Goal: Information Seeking & Learning: Learn about a topic

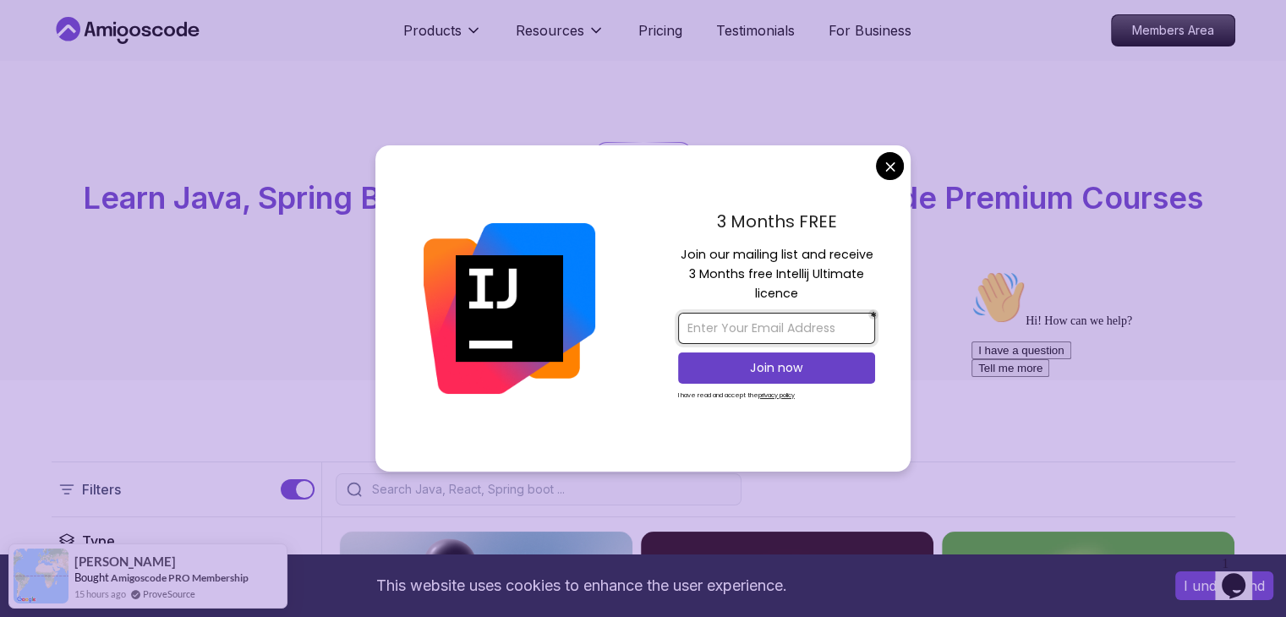
drag, startPoint x: 768, startPoint y: 322, endPoint x: 900, endPoint y: 318, distance: 132.0
click at [767, 323] on input "email" at bounding box center [776, 328] width 197 height 31
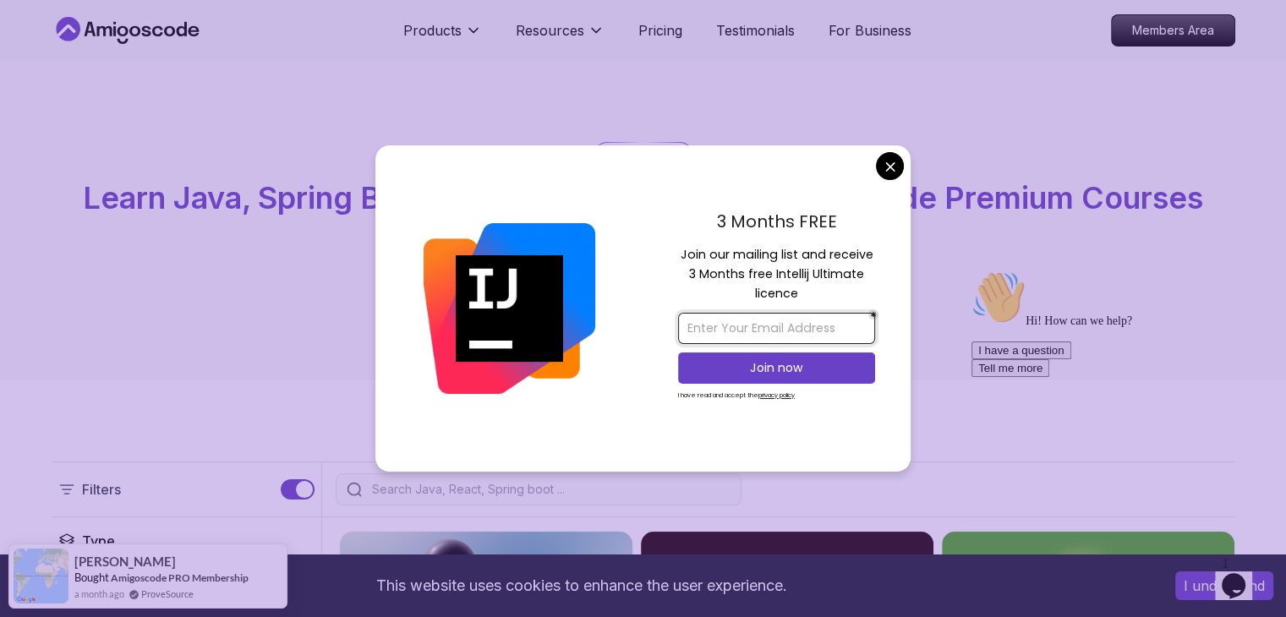
click at [722, 322] on input "email" at bounding box center [776, 328] width 197 height 31
drag, startPoint x: 1917, startPoint y: 664, endPoint x: 999, endPoint y: 446, distance: 942.9
click at [821, 334] on input "email" at bounding box center [776, 328] width 197 height 31
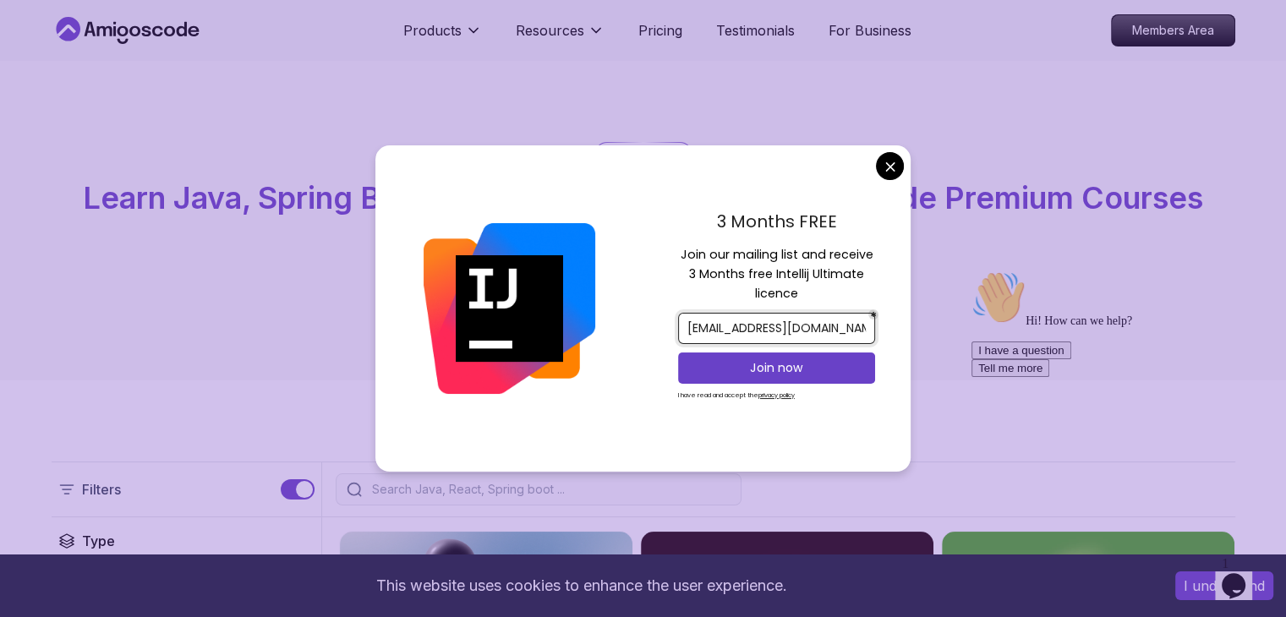
type input "smerck986@gmail.com"
click at [773, 350] on div "Join now" at bounding box center [776, 368] width 197 height 40
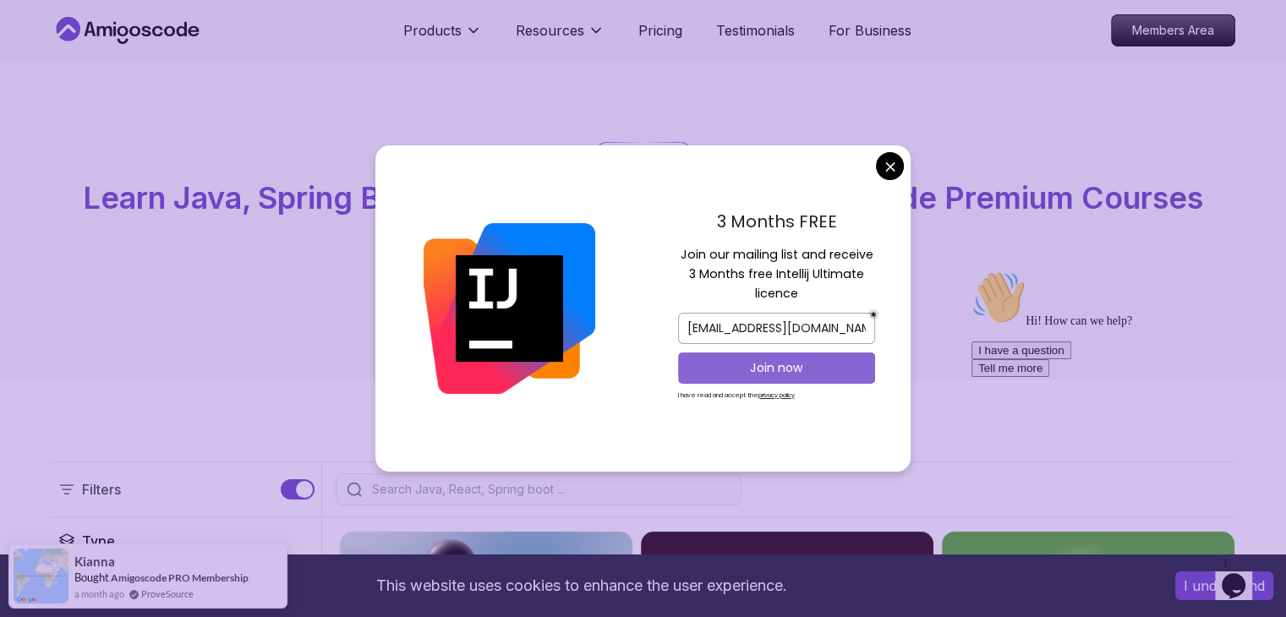
click at [774, 356] on button "Join now" at bounding box center [776, 368] width 197 height 31
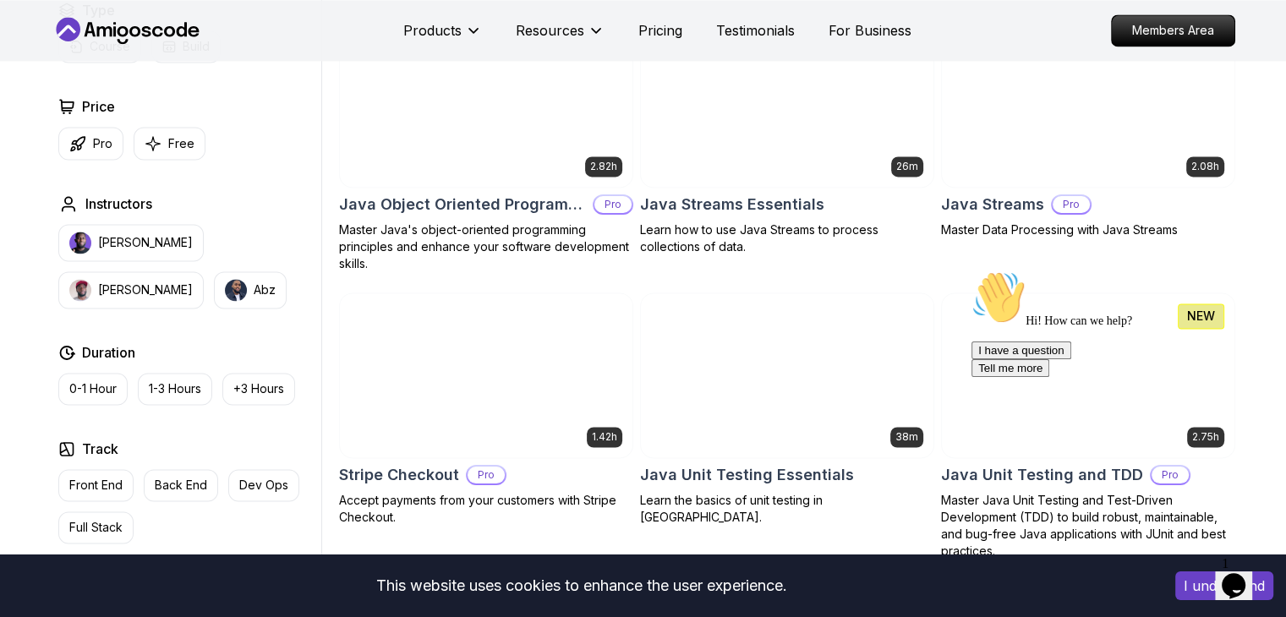
scroll to position [2638, 0]
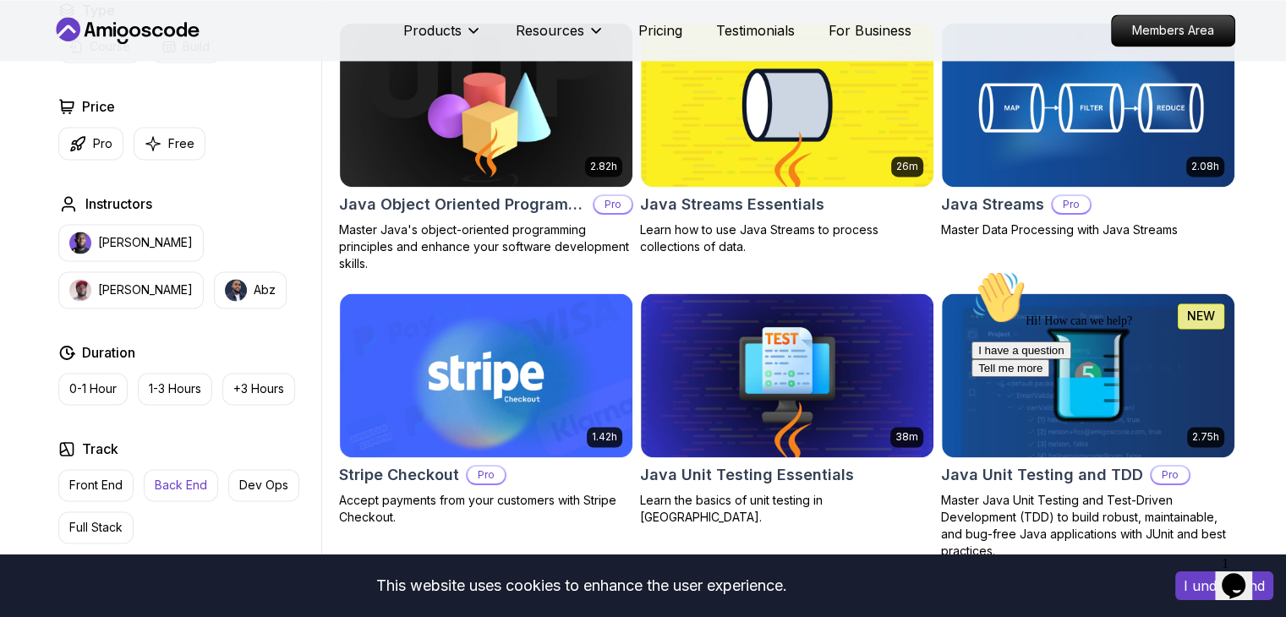
click at [198, 484] on p "Back End" at bounding box center [181, 485] width 52 height 17
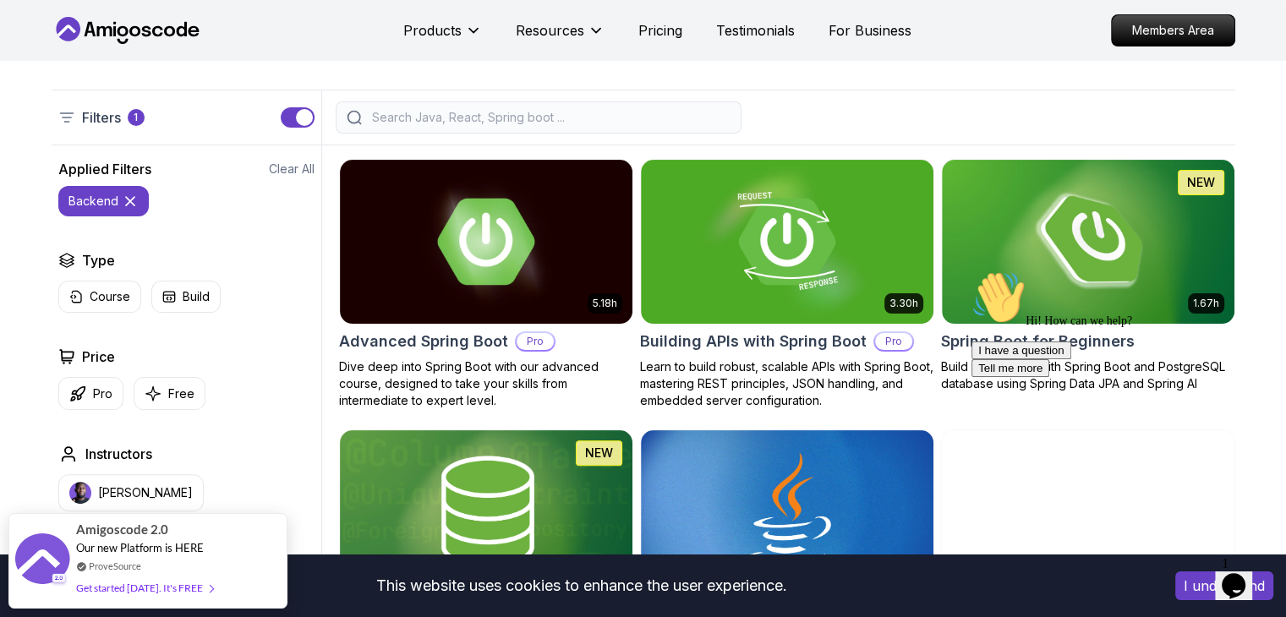
scroll to position [374, 0]
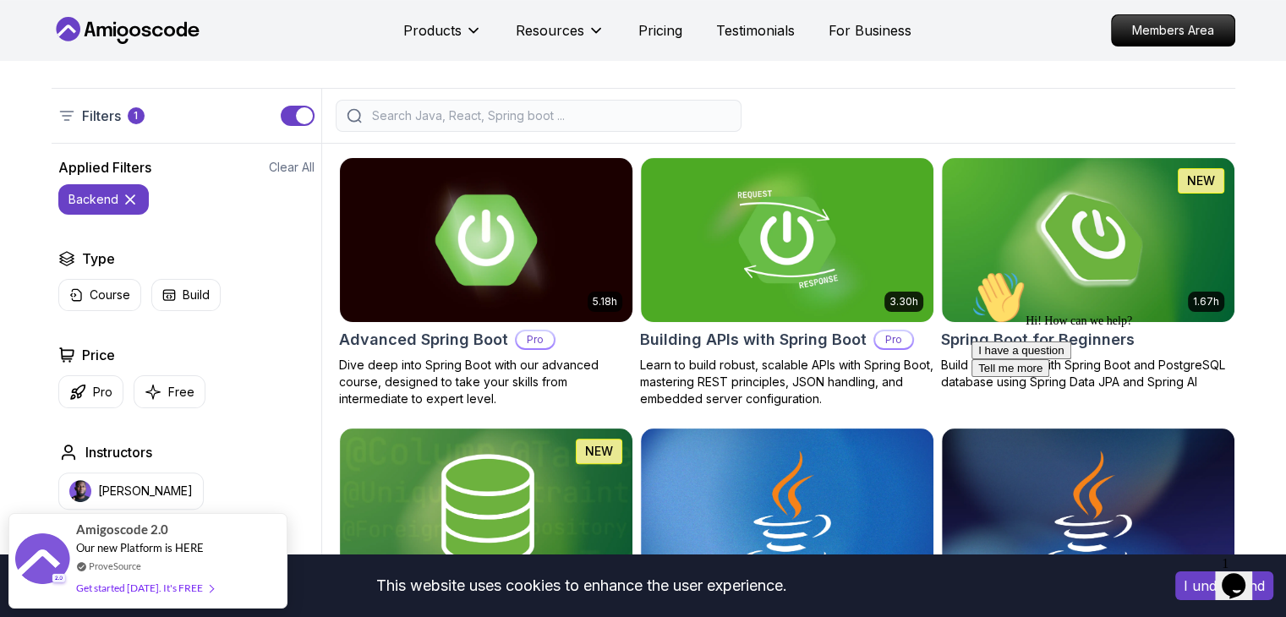
click at [470, 261] on img at bounding box center [485, 240] width 307 height 172
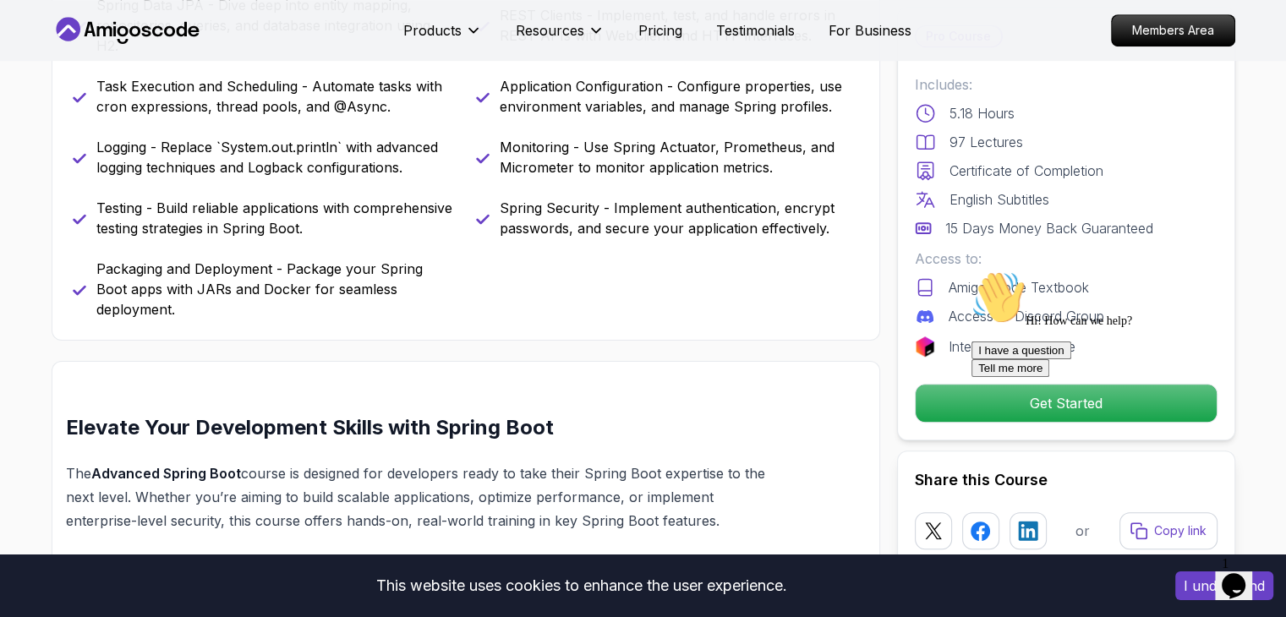
scroll to position [977, 0]
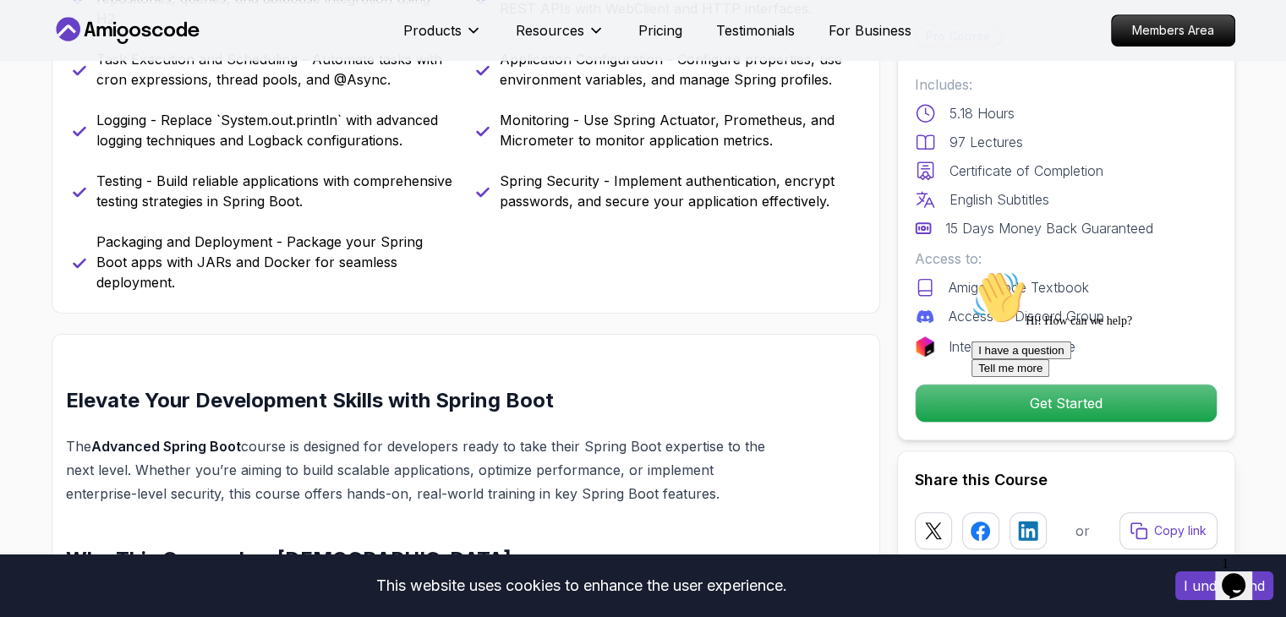
click at [971, 271] on icon "Chat attention grabber" at bounding box center [971, 271] width 0 height 0
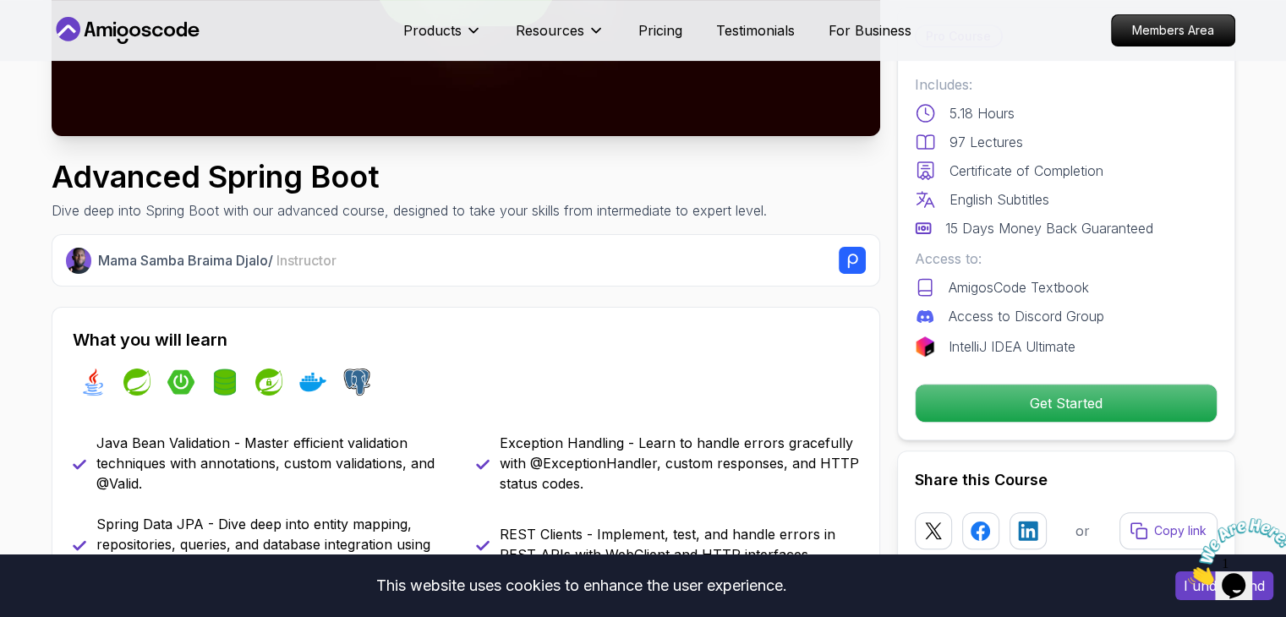
scroll to position [429, 0]
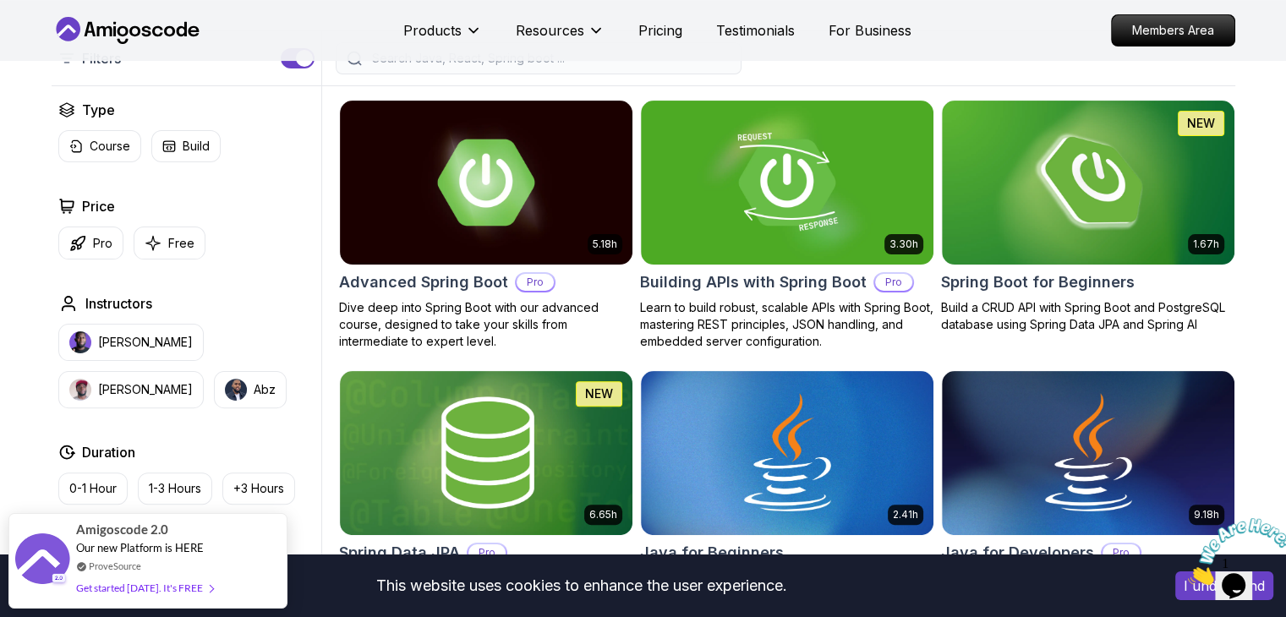
scroll to position [436, 0]
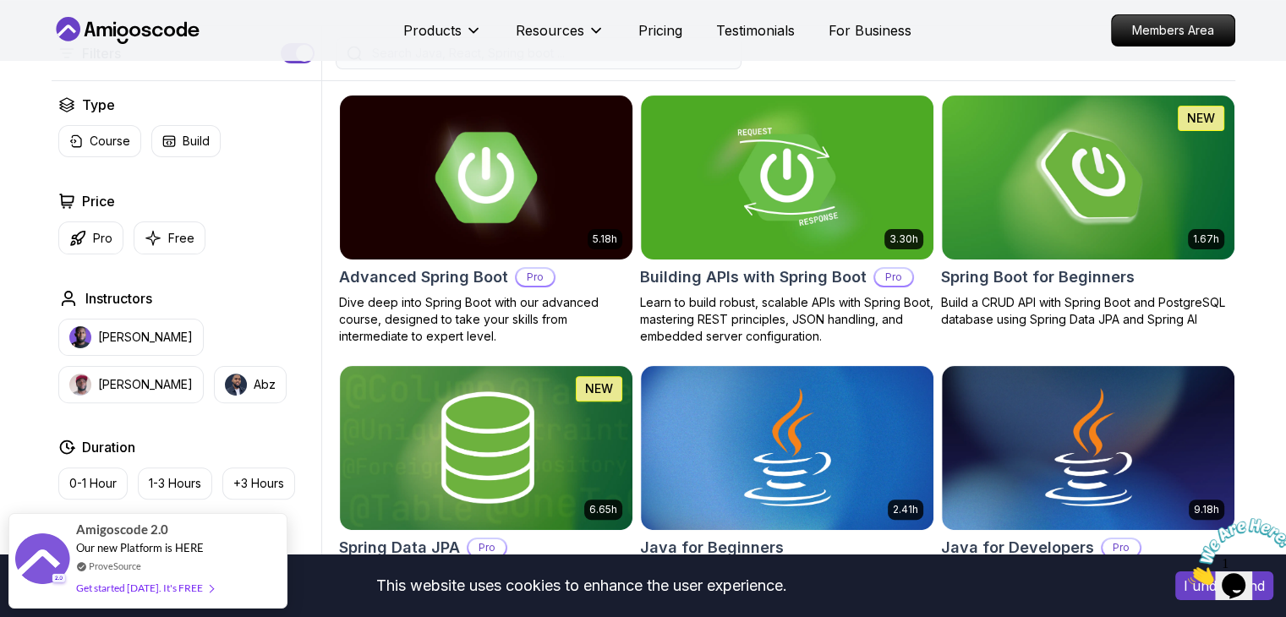
click at [463, 171] on img at bounding box center [485, 177] width 307 height 172
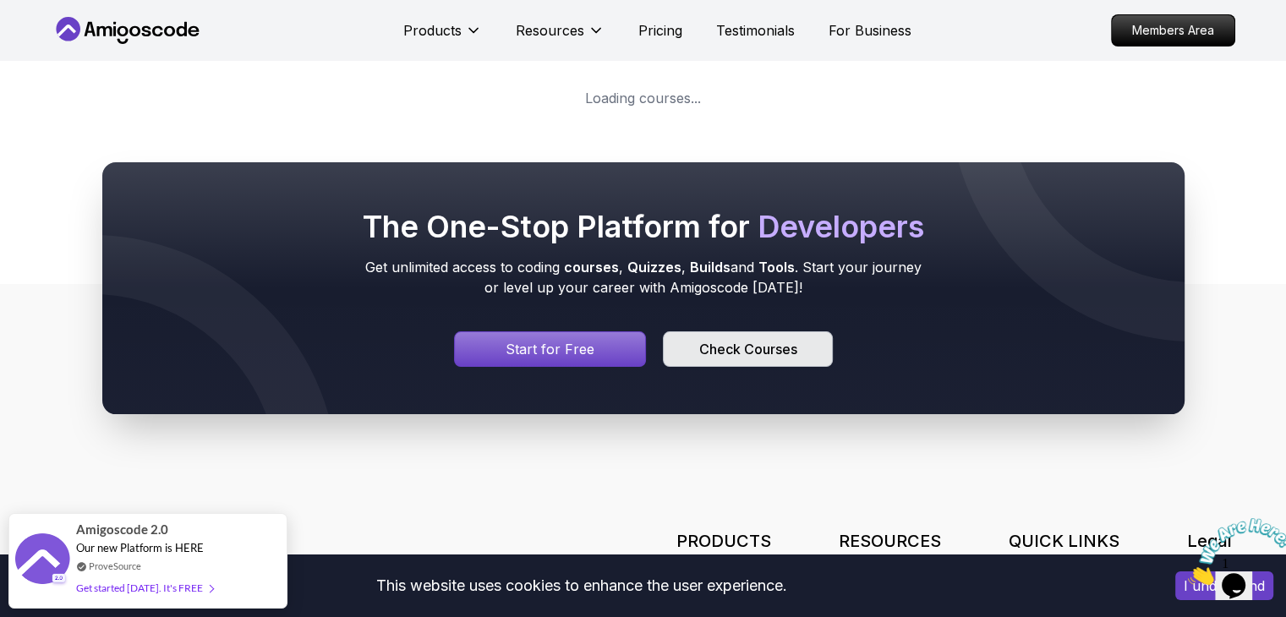
click at [727, 347] on div "Check Courses" at bounding box center [747, 349] width 98 height 20
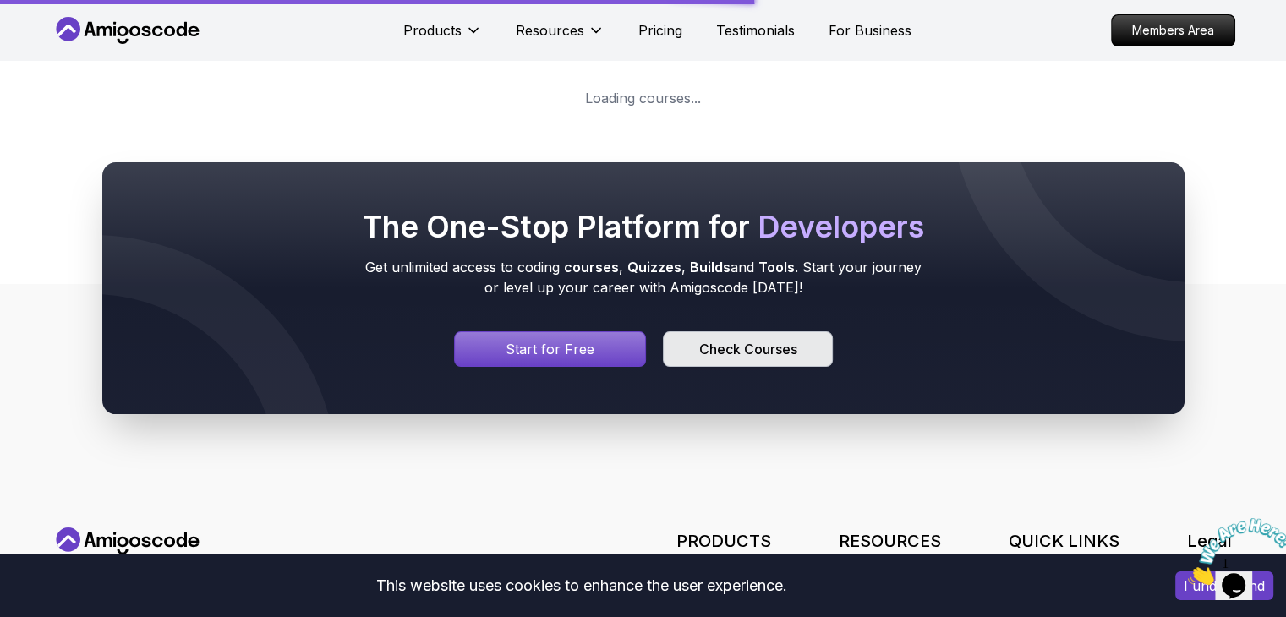
click at [762, 350] on div "Check Courses" at bounding box center [747, 349] width 98 height 20
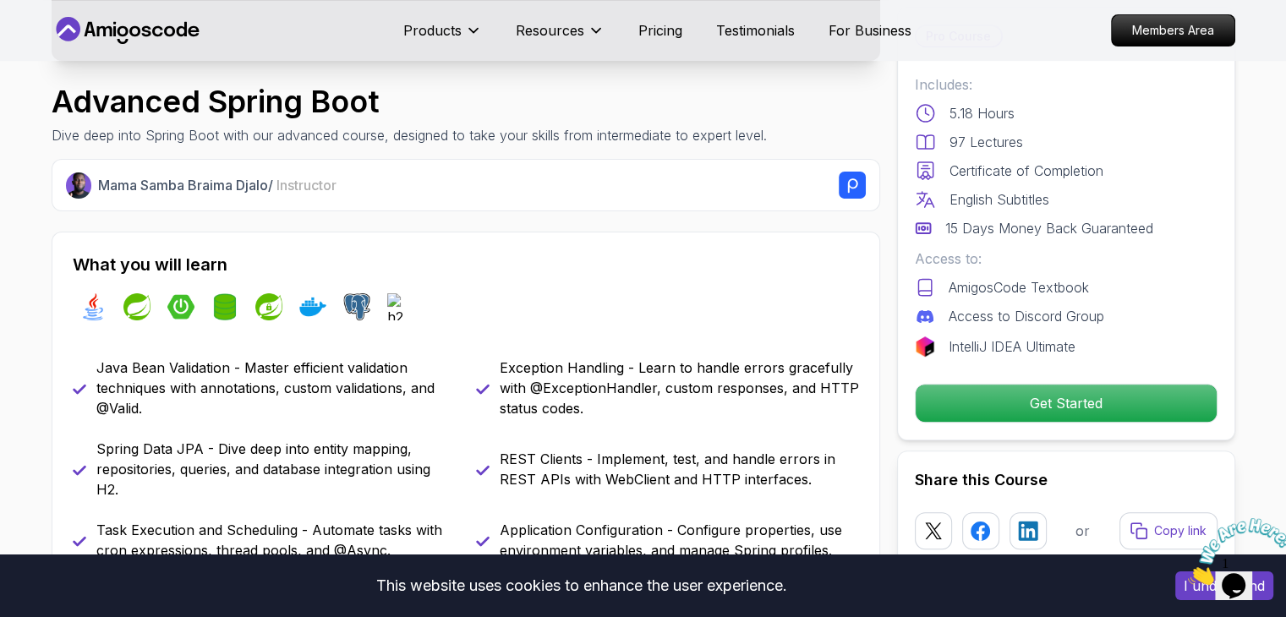
scroll to position [507, 0]
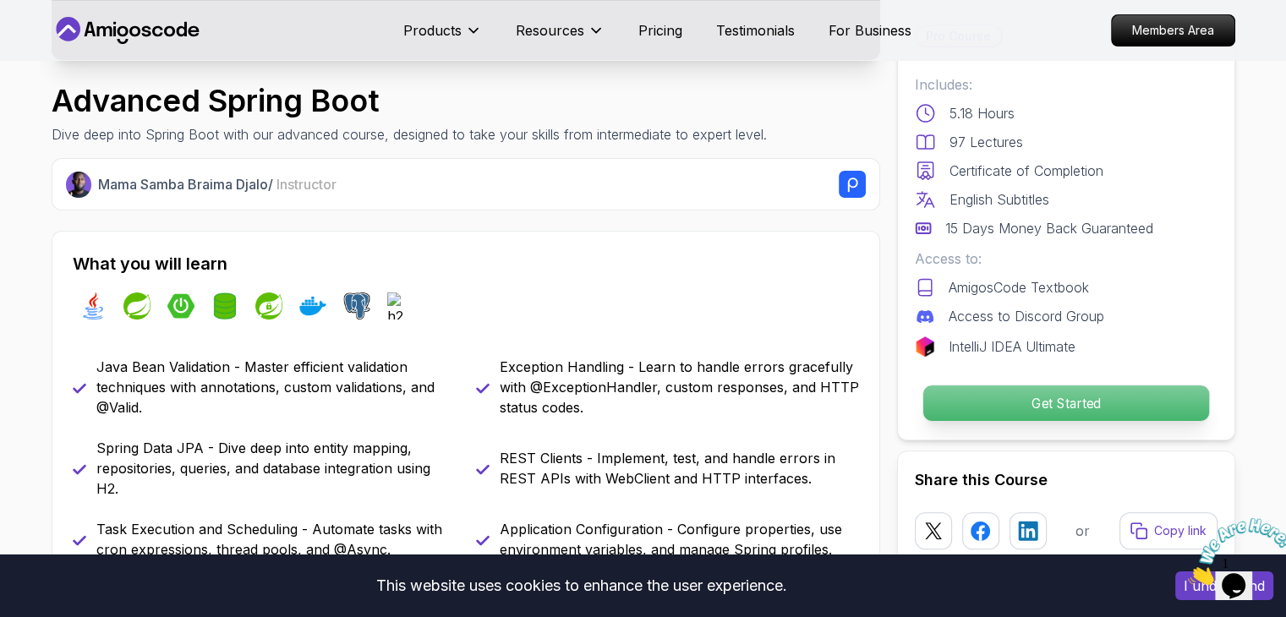
click at [1015, 399] on p "Get Started" at bounding box center [1065, 404] width 286 height 36
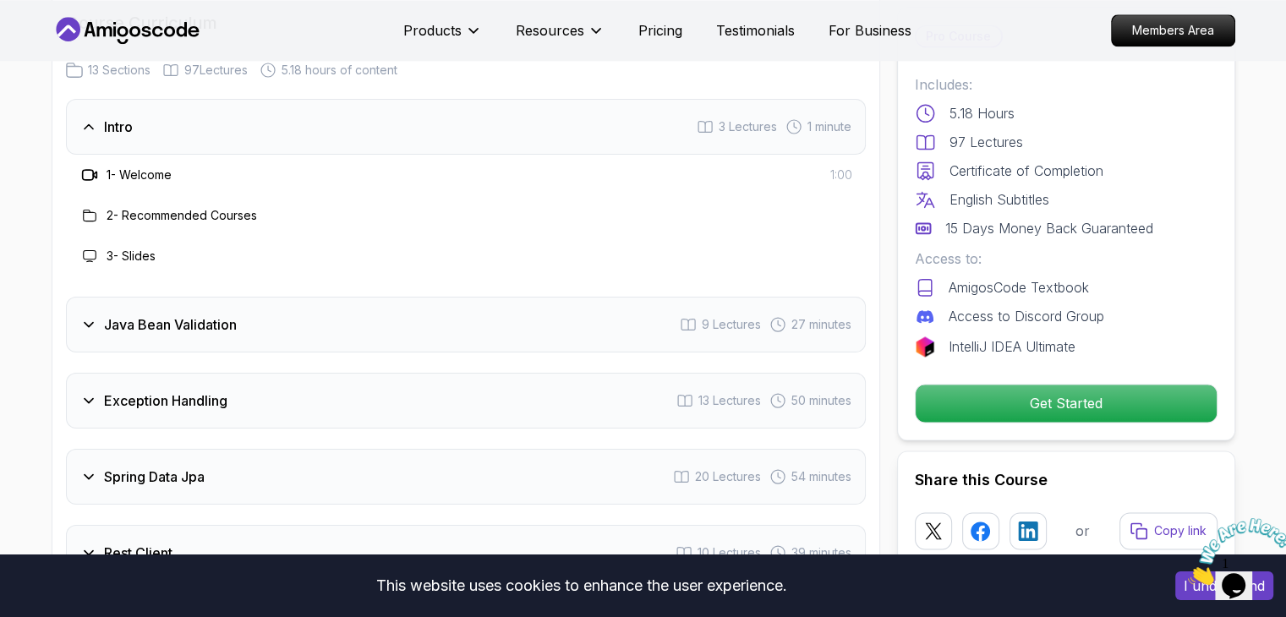
scroll to position [2379, 0]
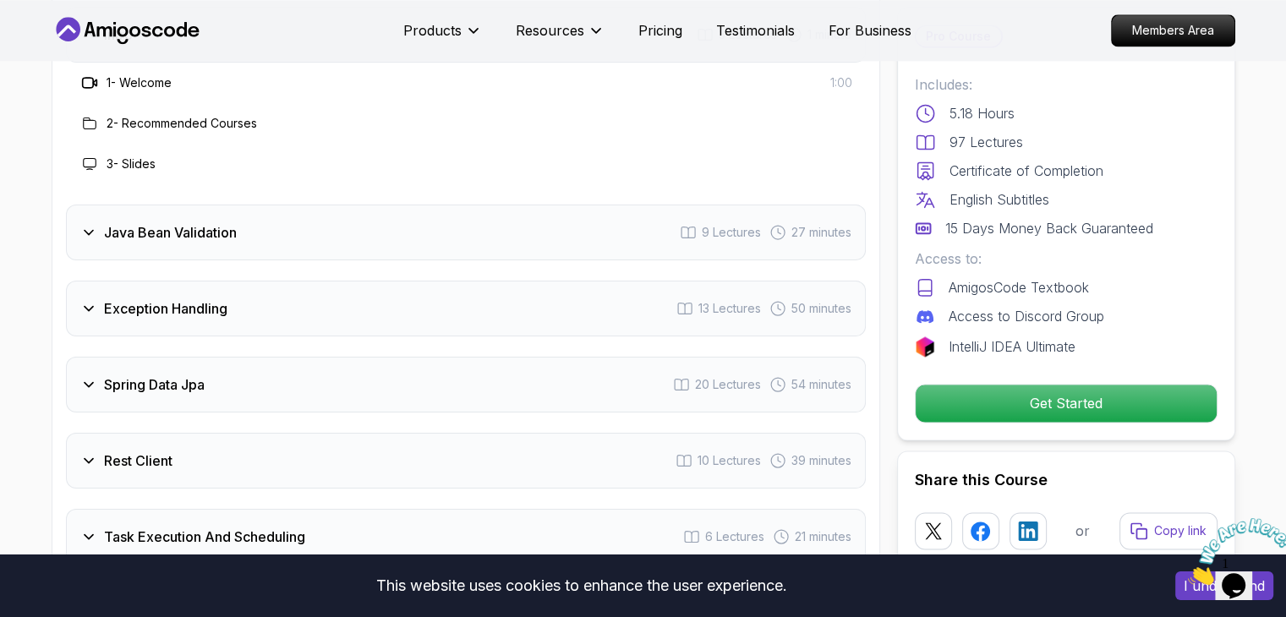
click at [88, 376] on icon at bounding box center [88, 384] width 17 height 17
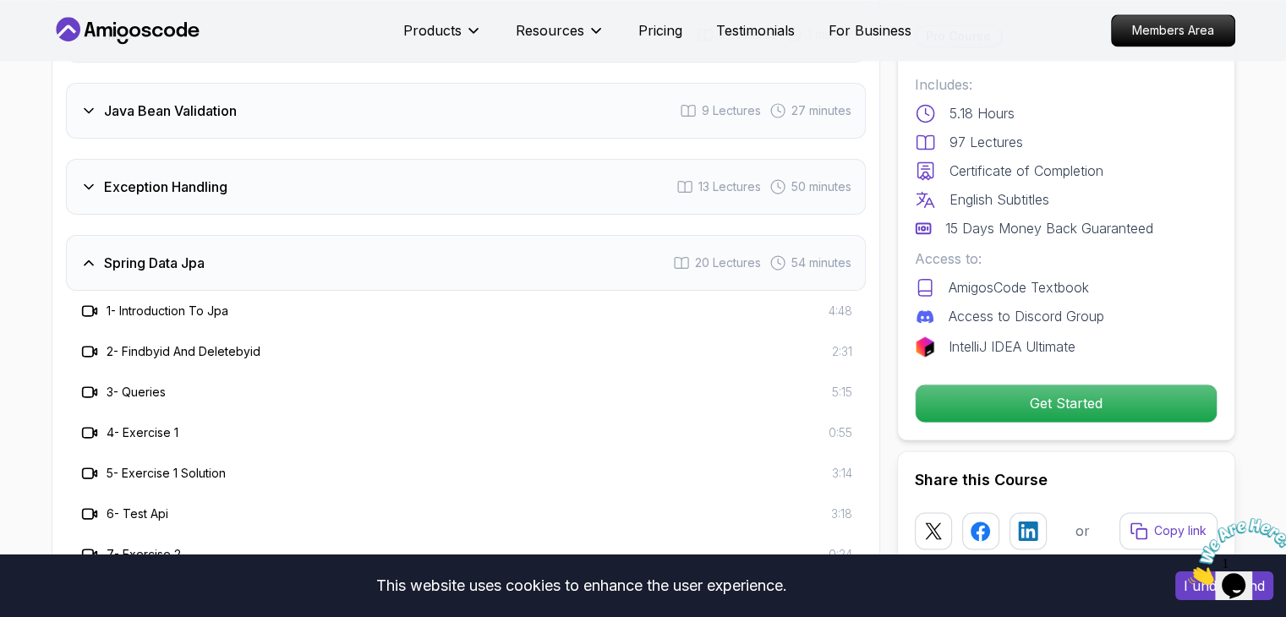
click at [196, 303] on h3 "1 - Introduction To Jpa" at bounding box center [168, 311] width 122 height 17
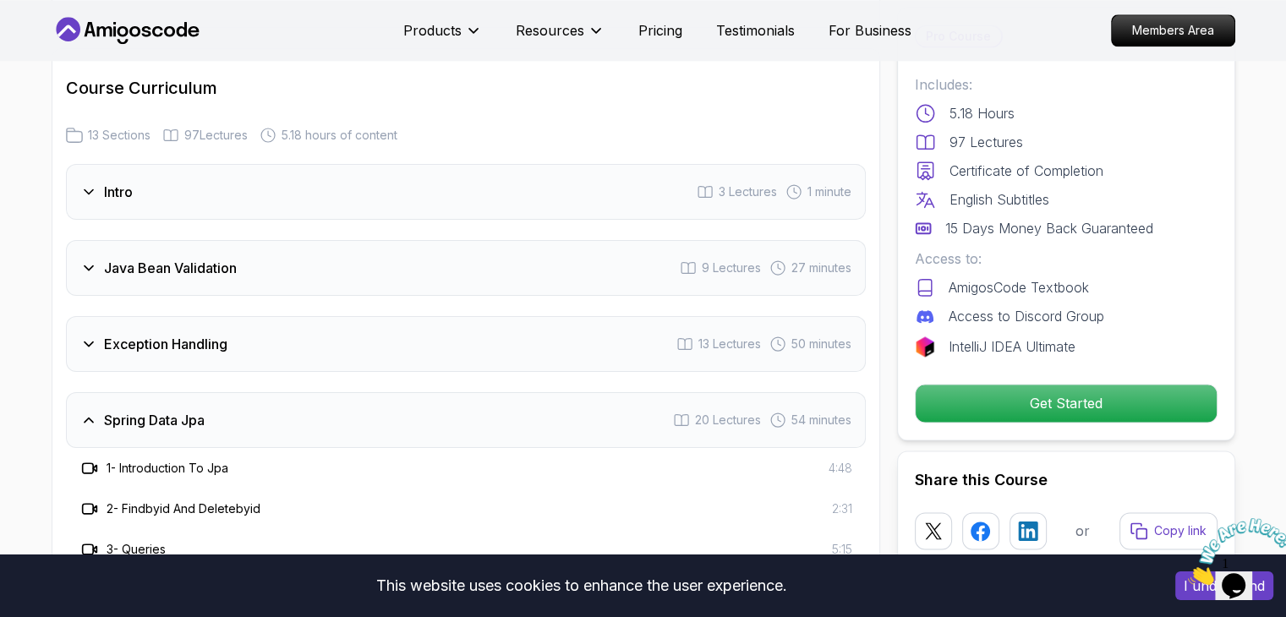
scroll to position [2294, 0]
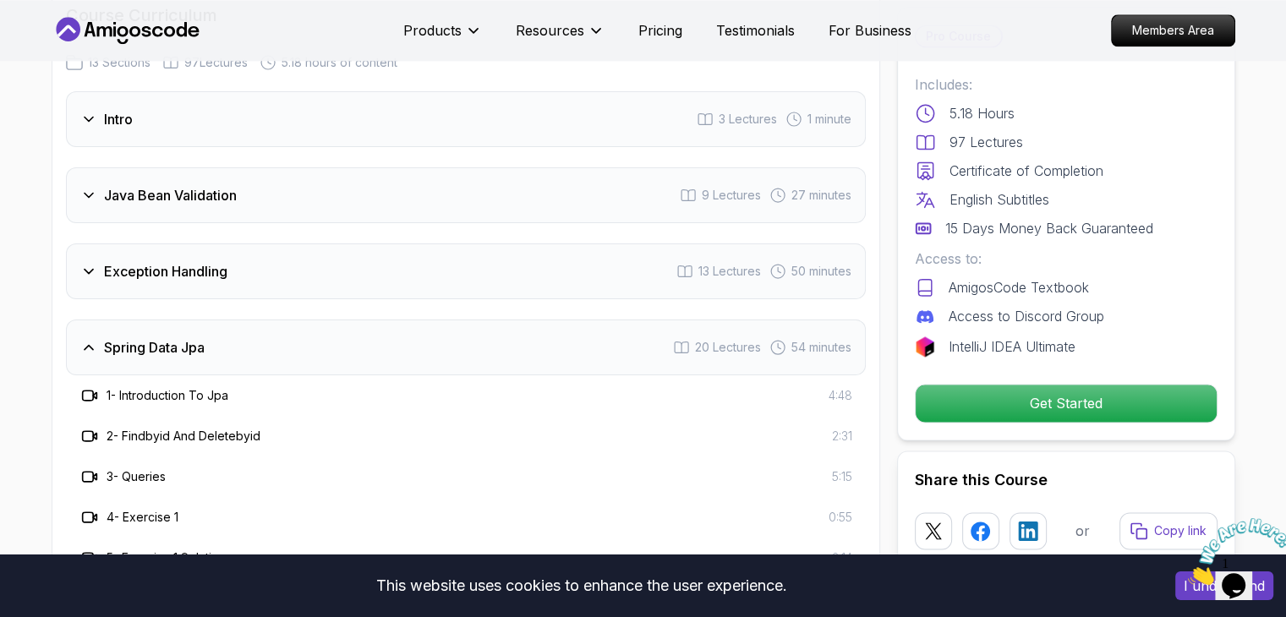
click at [86, 337] on div "Spring Data Jpa" at bounding box center [142, 347] width 124 height 20
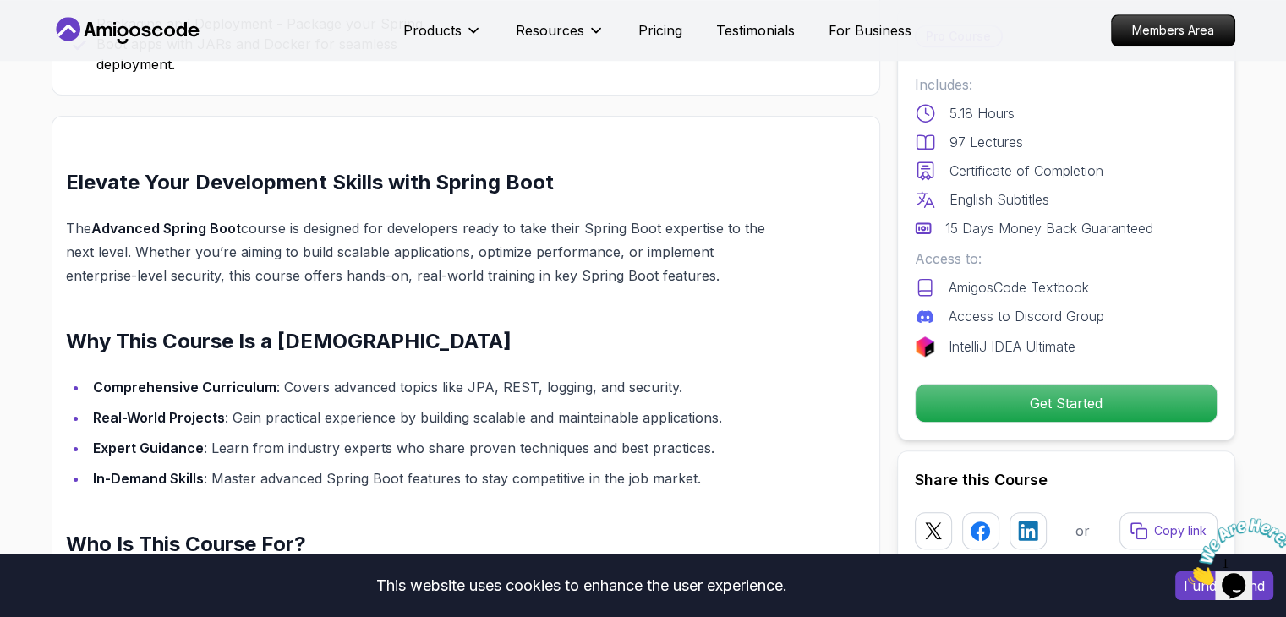
scroll to position [857, 0]
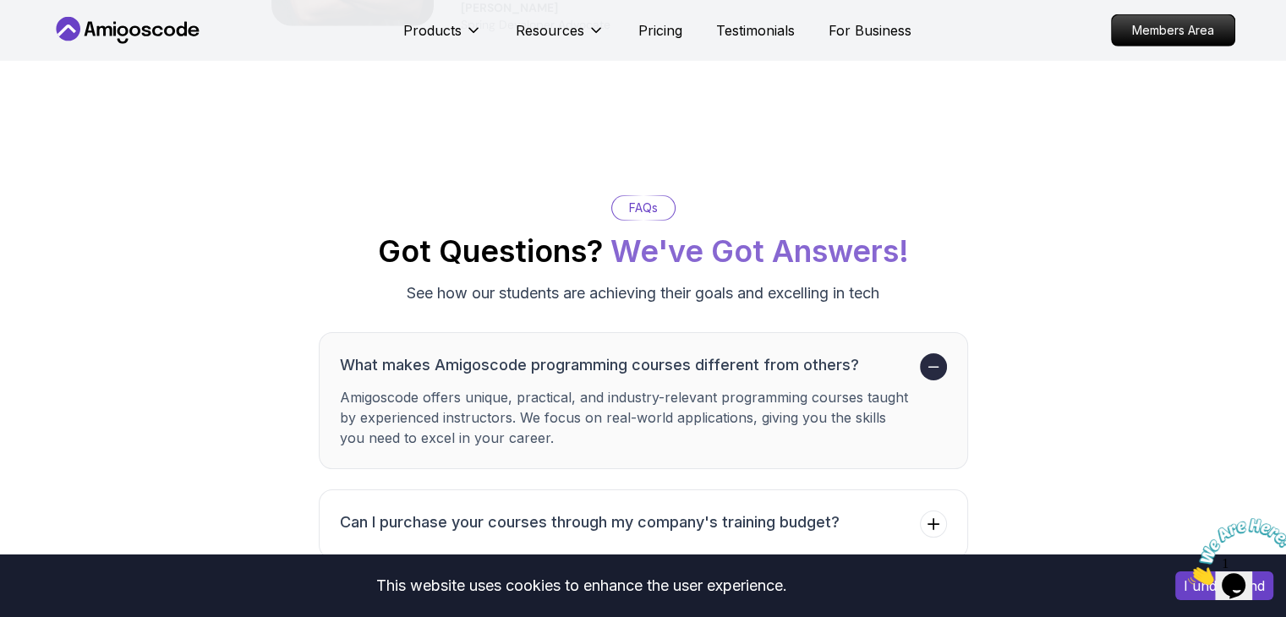
scroll to position [4968, 0]
